Goal: Transaction & Acquisition: Purchase product/service

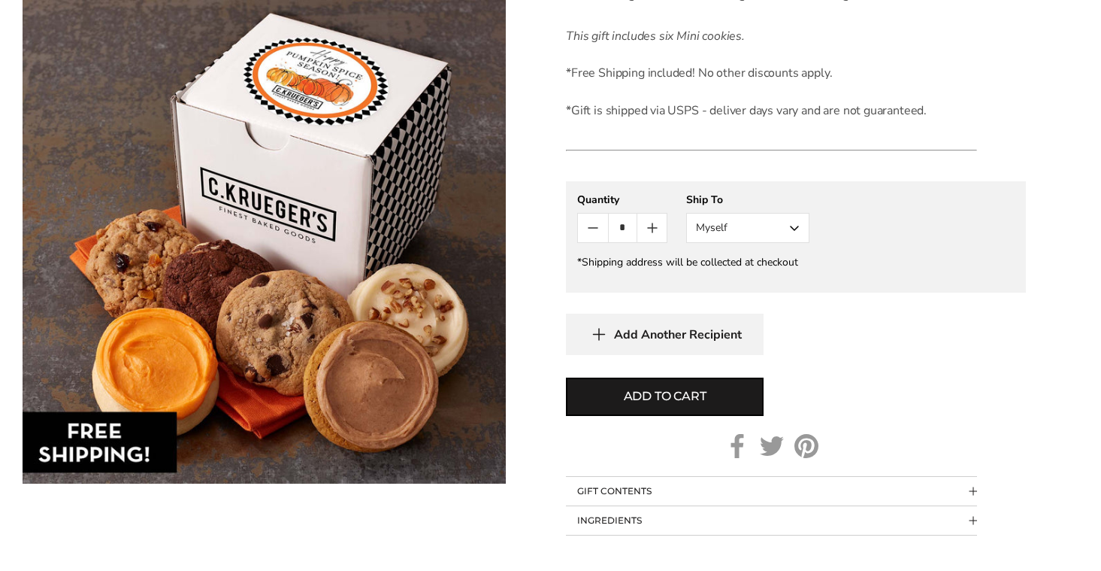
scroll to position [689, 0]
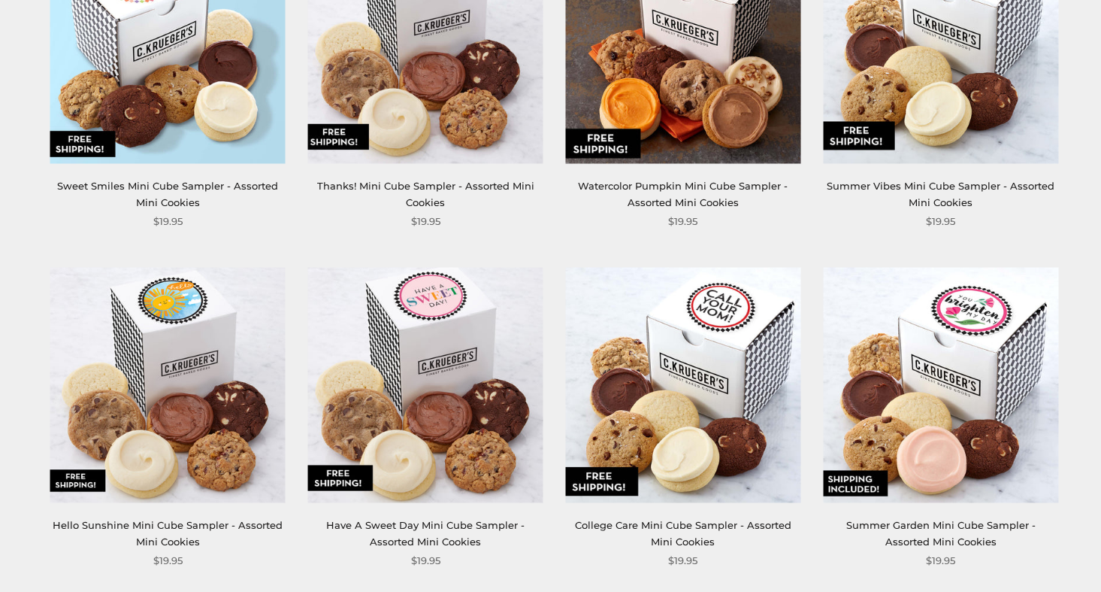
scroll to position [722, 0]
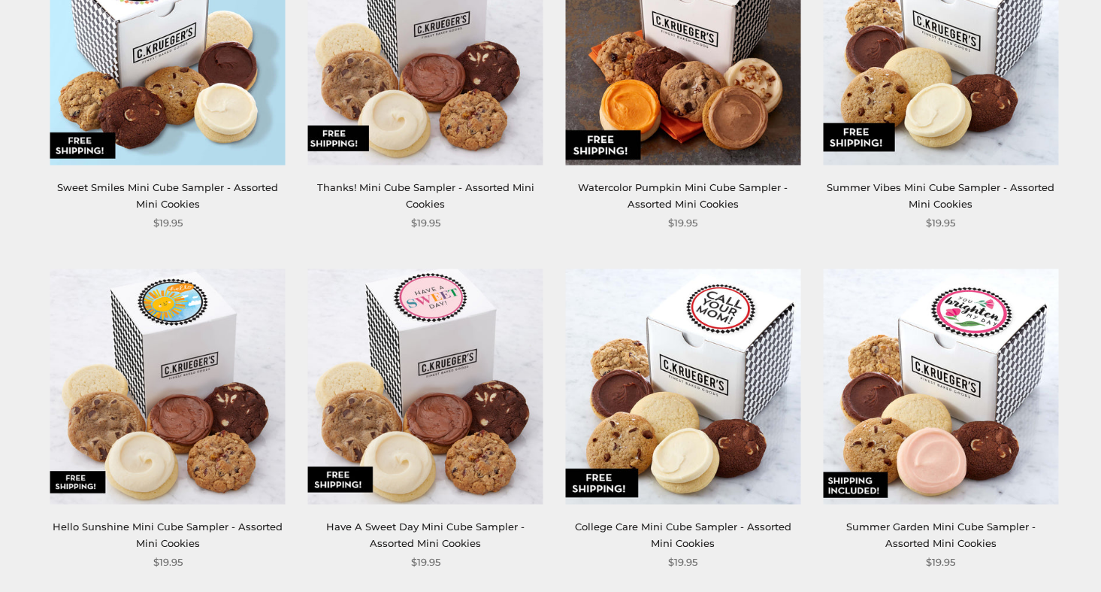
click at [716, 103] on img at bounding box center [683, 46] width 235 height 235
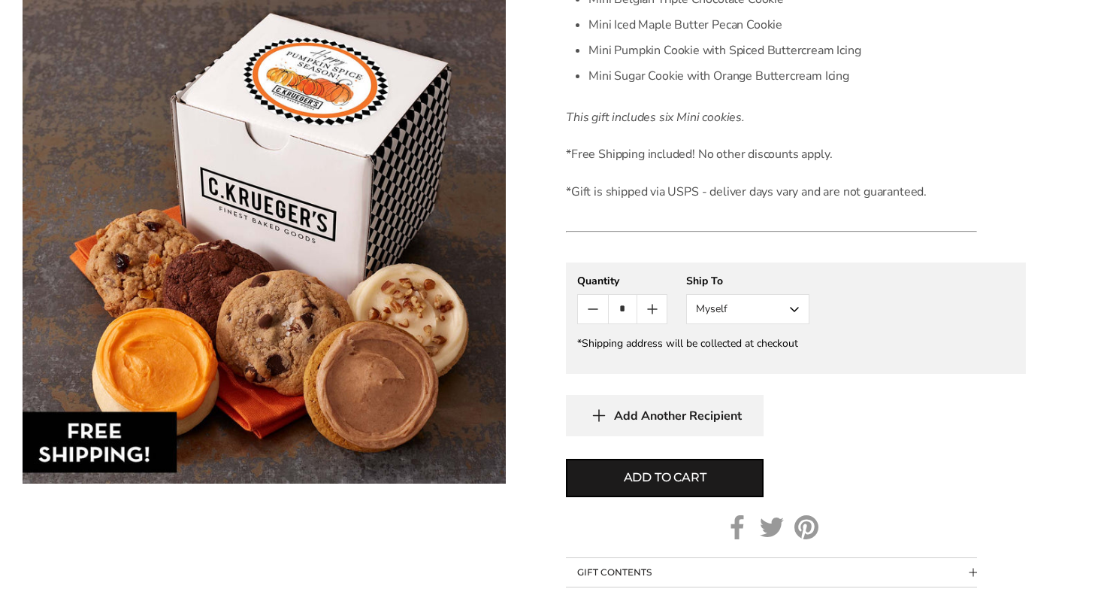
scroll to position [619, 0]
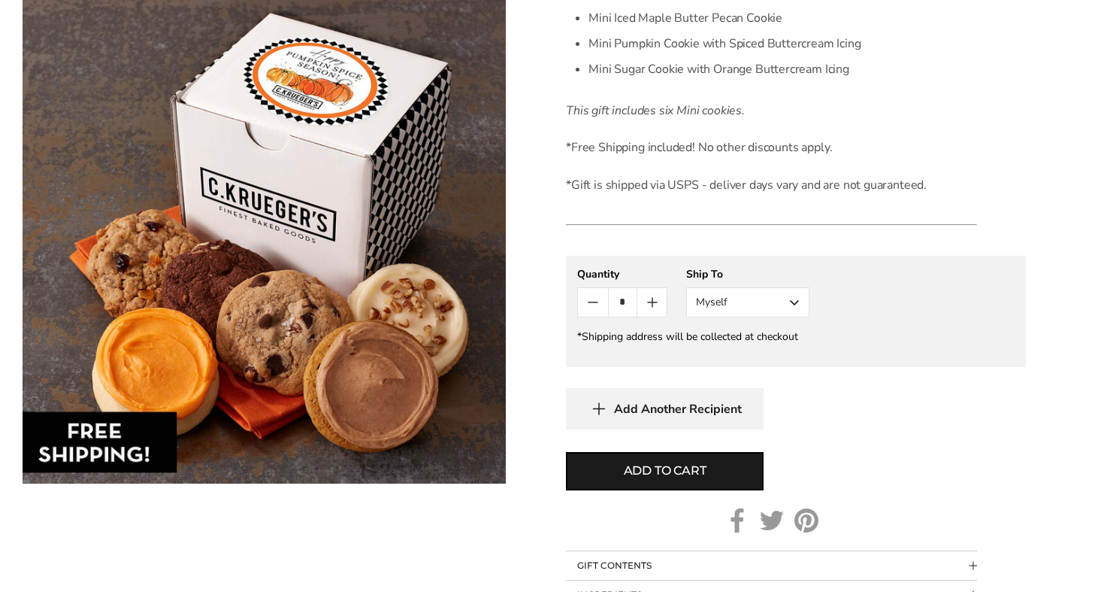
click at [633, 493] on form "C.KRUEGER'S Watercolor Pumpkin Mini Cube Sampler - Assorted Mini Cookies SKU: 2…" at bounding box center [796, 114] width 460 height 990
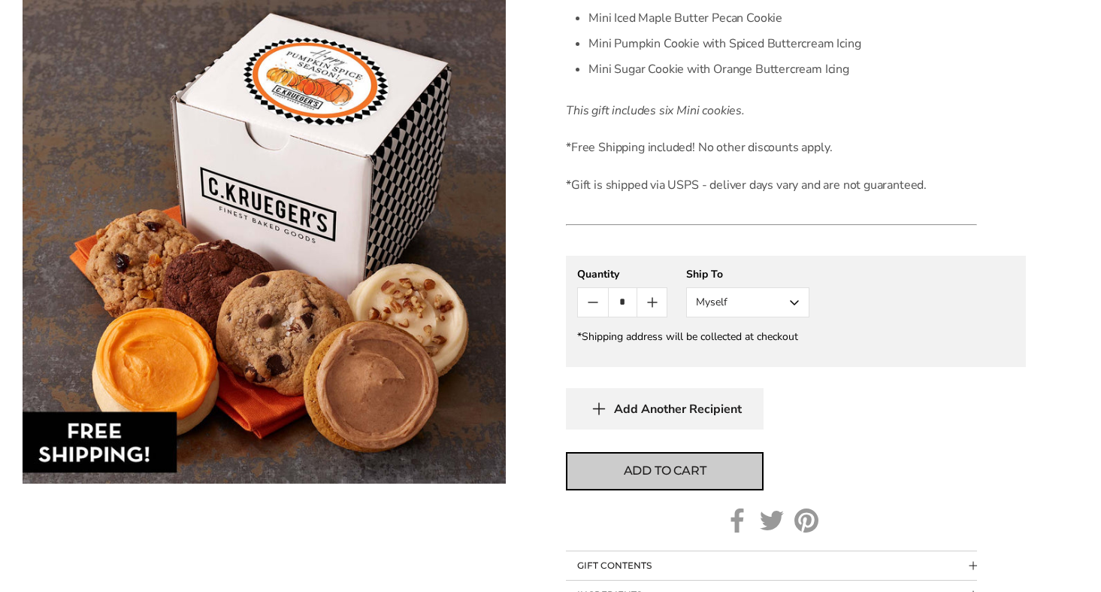
click at [633, 483] on button "Add to cart" at bounding box center [665, 471] width 198 height 38
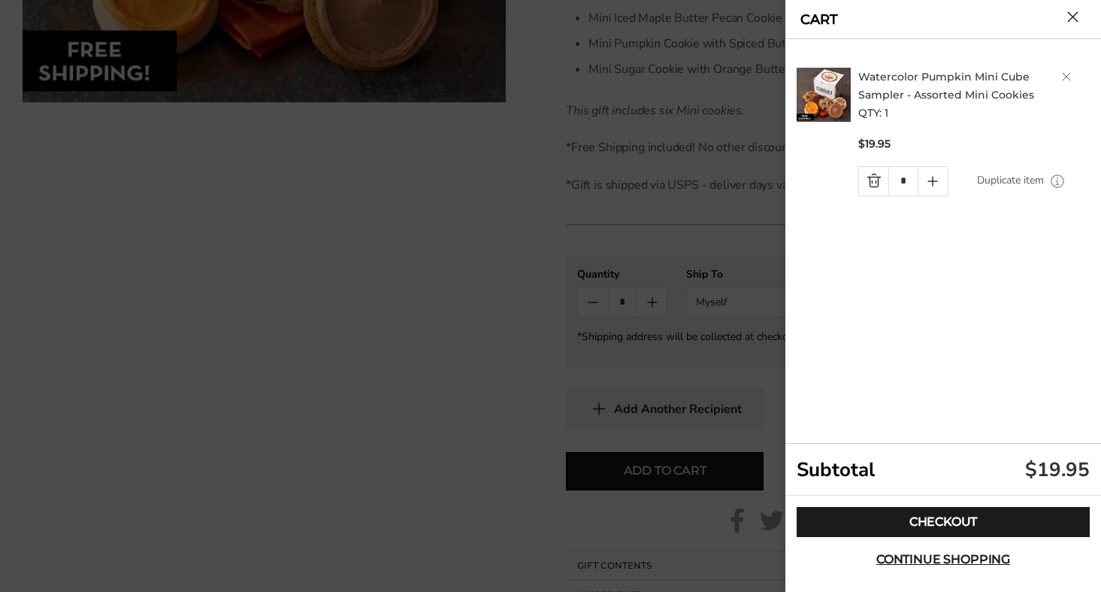
click at [441, 341] on div at bounding box center [550, 296] width 1101 height 592
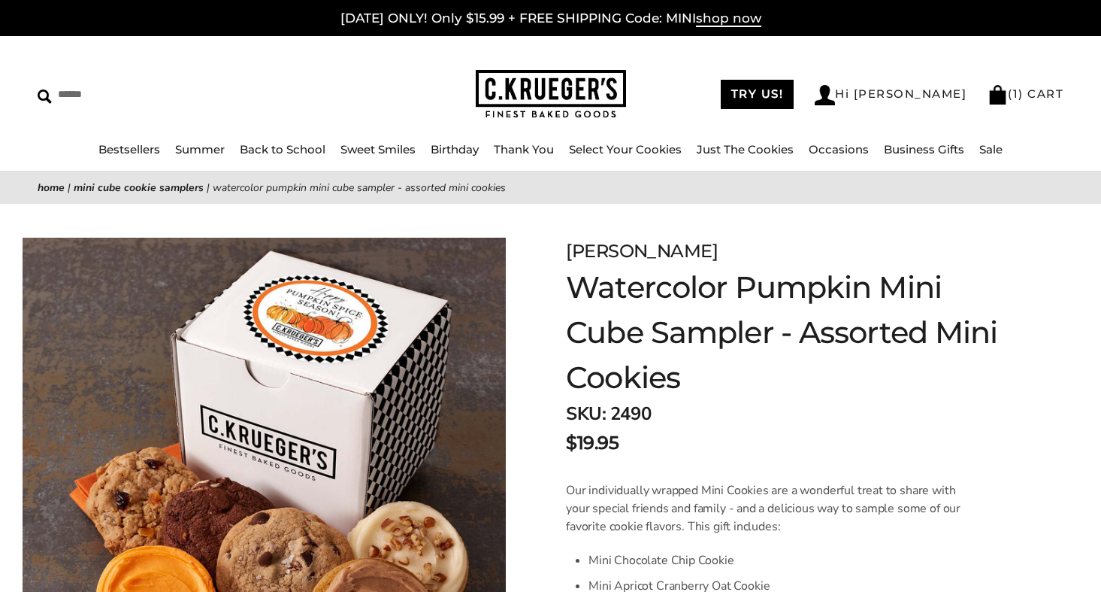
scroll to position [0, 0]
click at [719, 23] on span "shop now" at bounding box center [728, 19] width 65 height 17
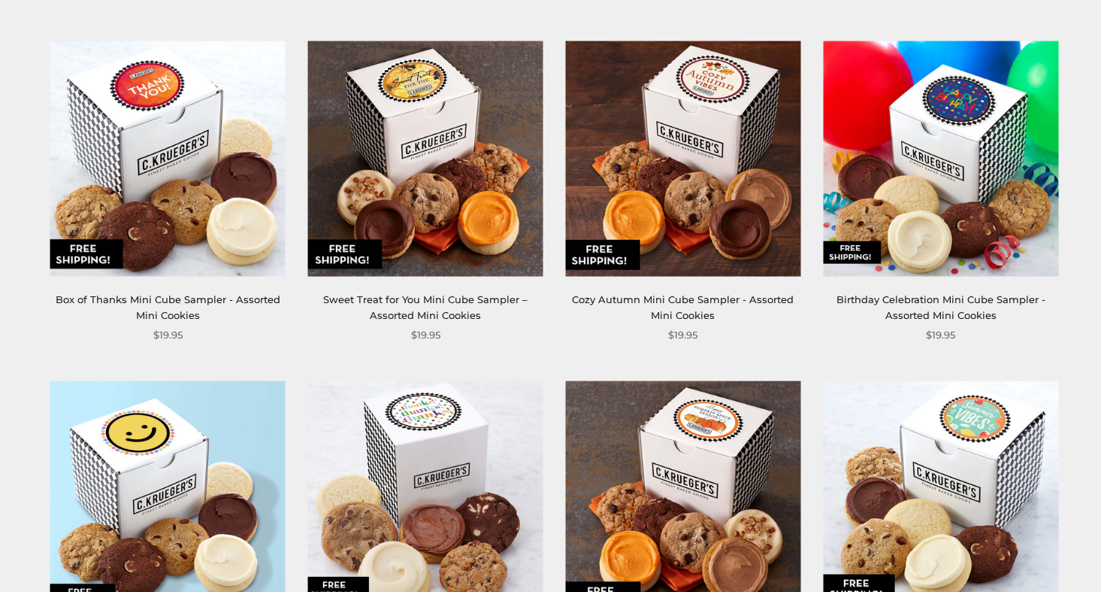
scroll to position [136, 0]
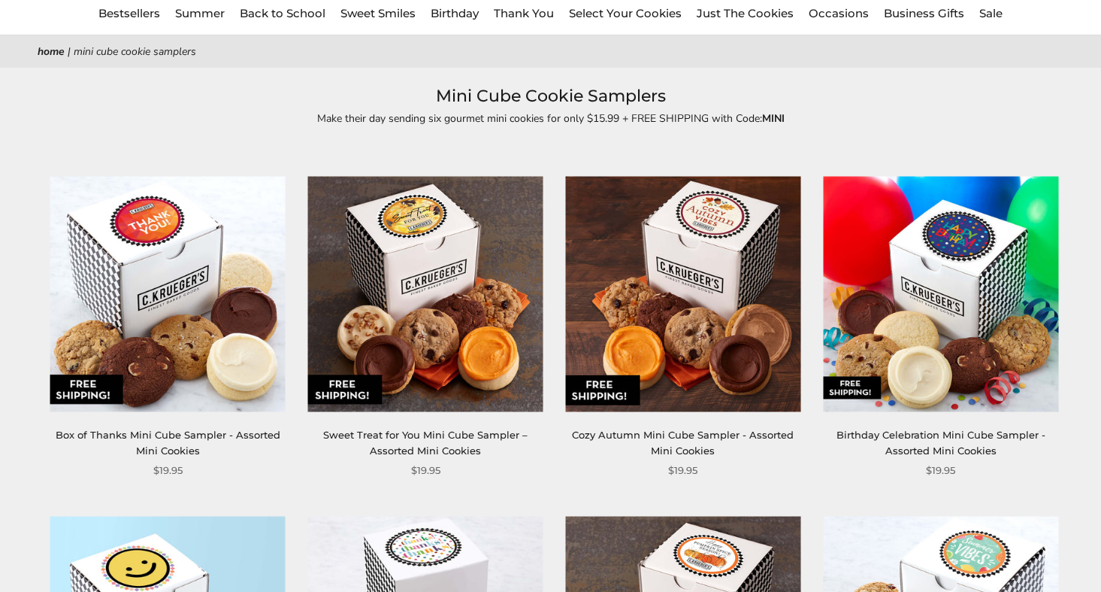
click at [462, 318] on img at bounding box center [425, 294] width 235 height 235
click at [729, 362] on img at bounding box center [683, 294] width 235 height 235
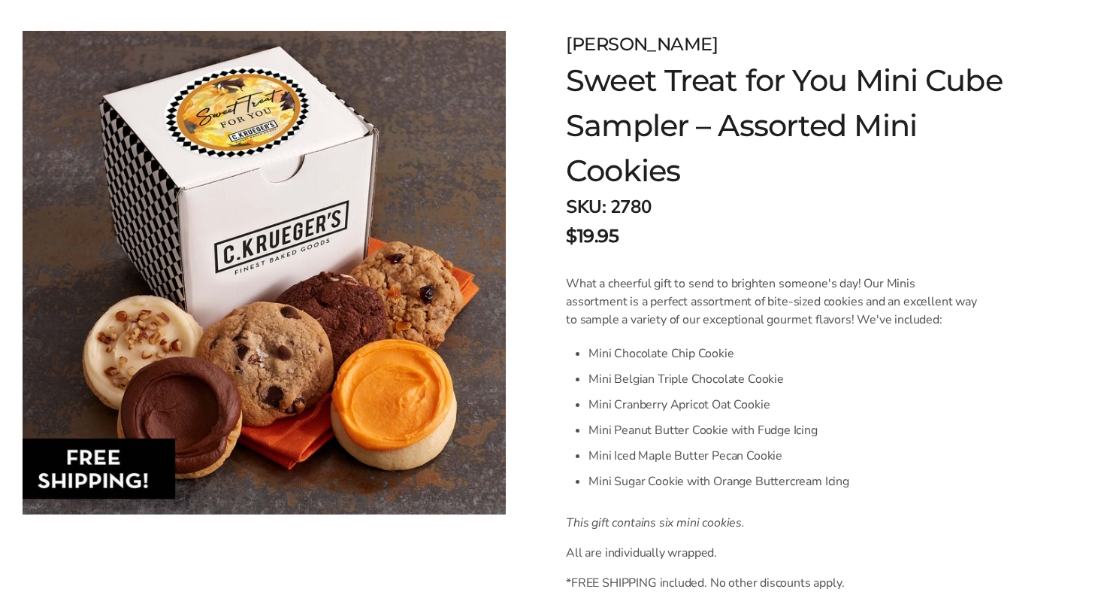
scroll to position [183, 0]
